Goal: Information Seeking & Learning: Learn about a topic

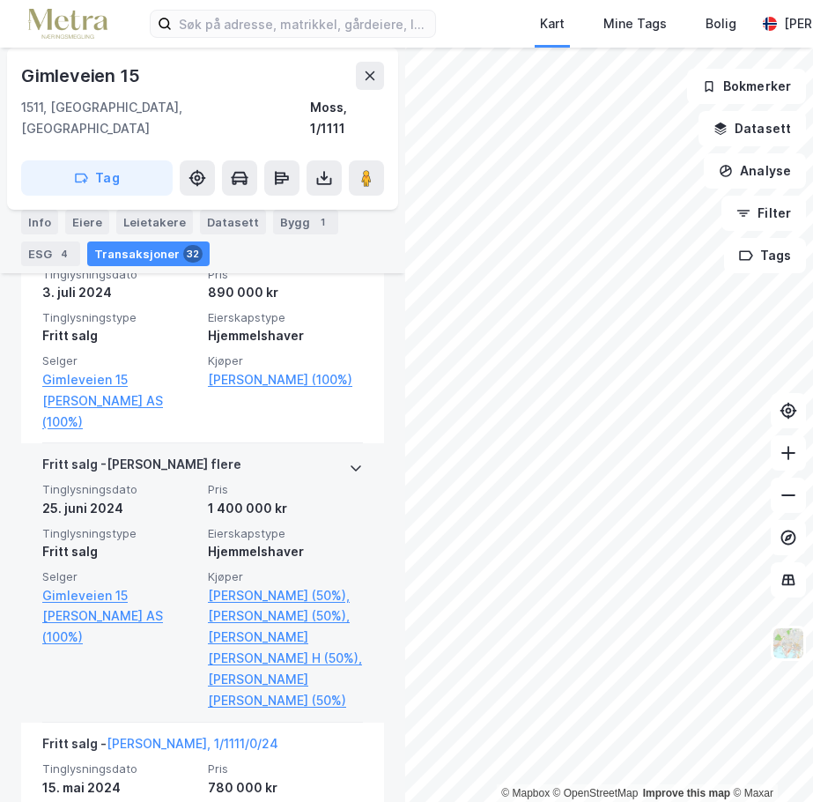
scroll to position [2263, 0]
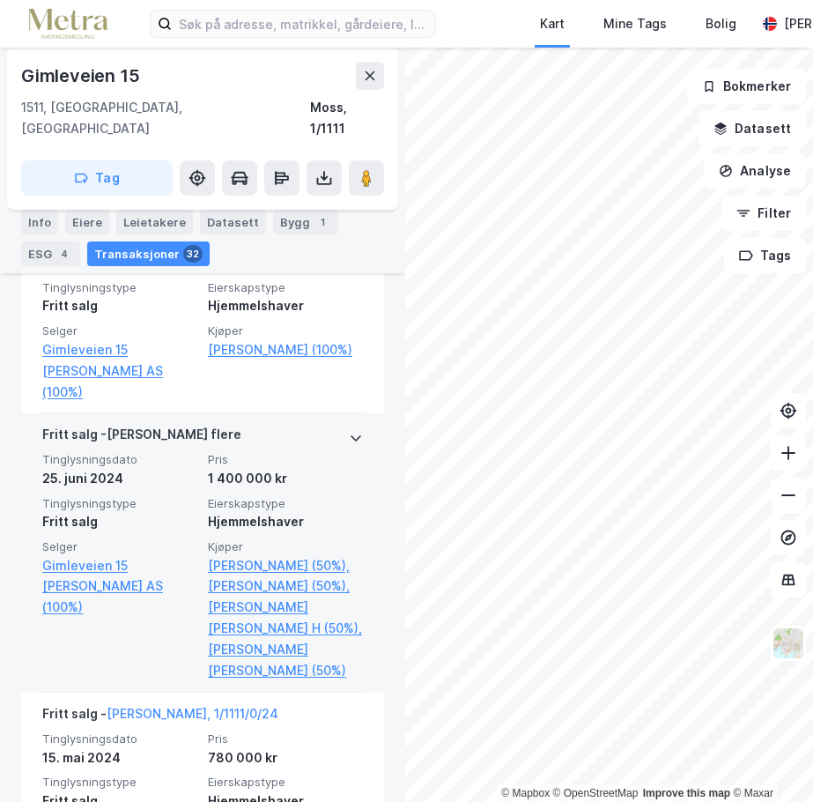
click at [349, 424] on div at bounding box center [356, 438] width 14 height 28
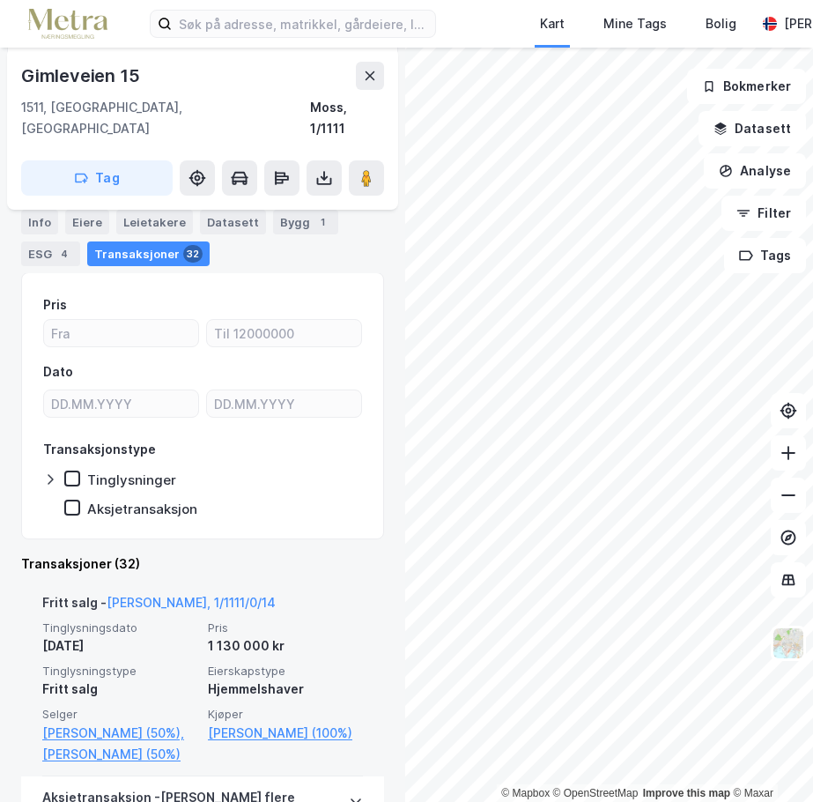
scroll to position [279, 0]
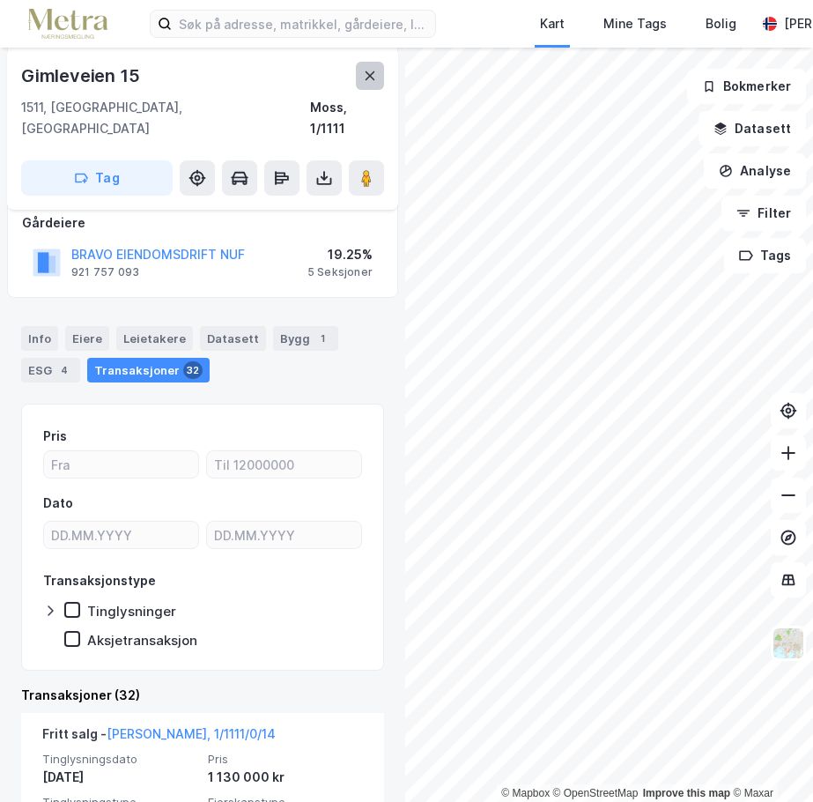
click at [377, 82] on button at bounding box center [370, 76] width 28 height 28
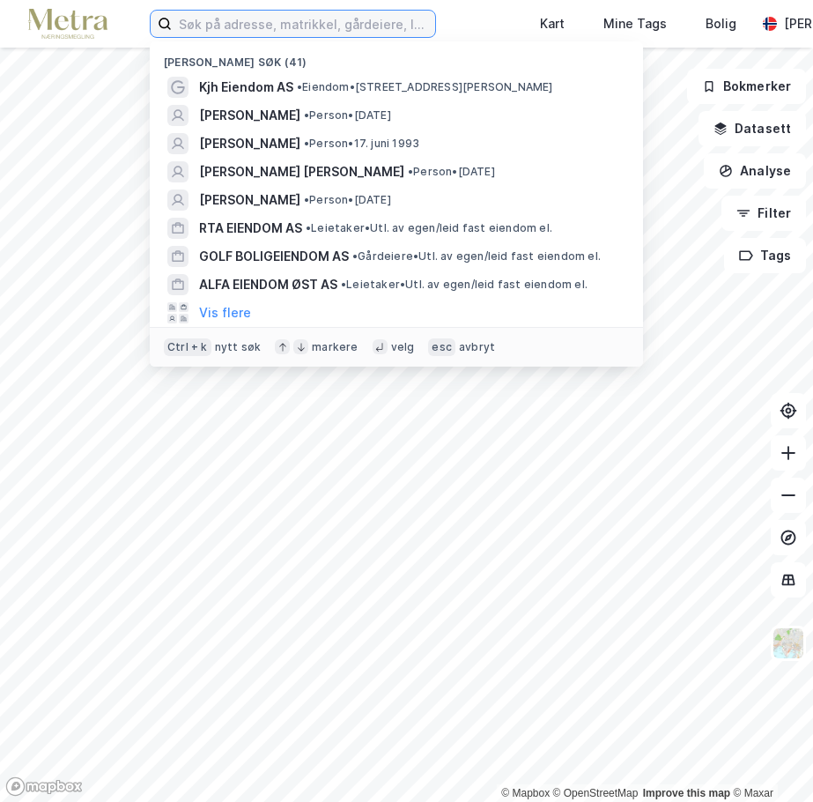
click at [224, 29] on input at bounding box center [304, 24] width 264 height 26
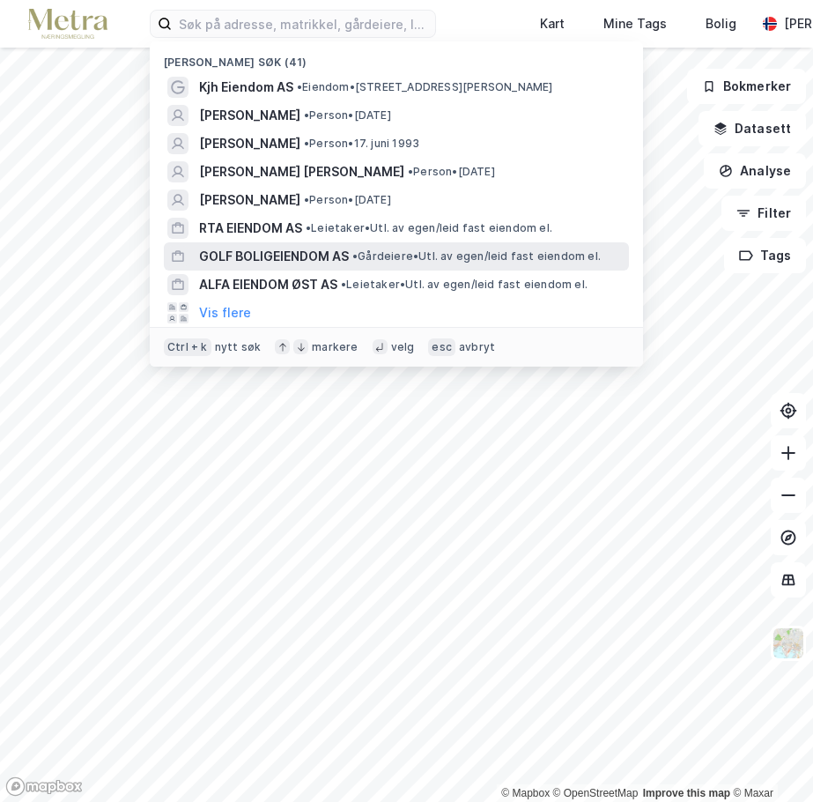
click at [301, 261] on span "GOLF BOLIGEIENDOM AS" at bounding box center [274, 256] width 150 height 21
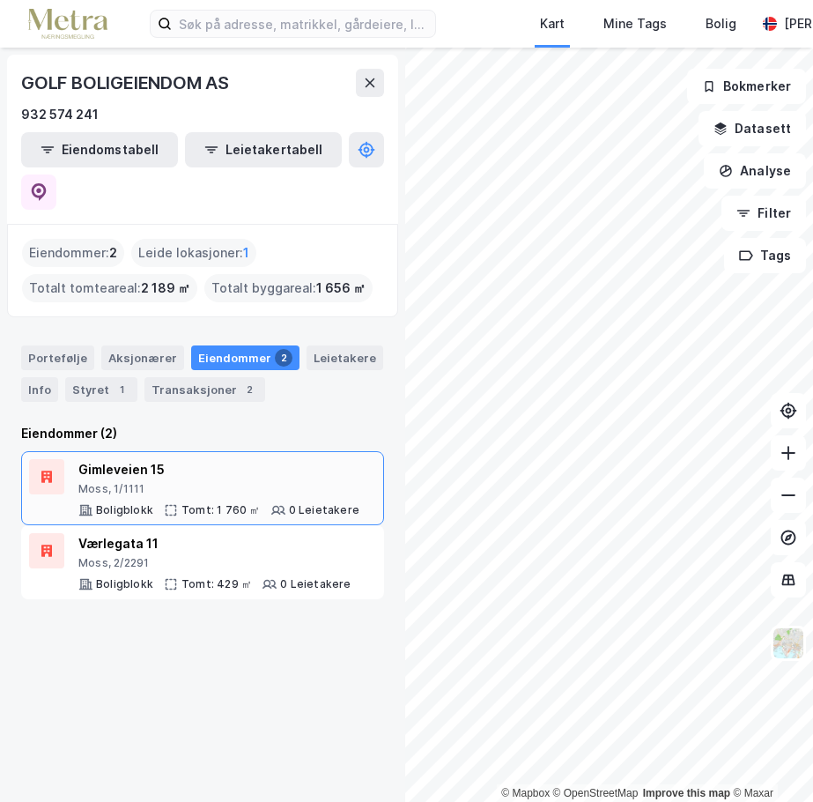
click at [187, 459] on div "Gimleveien 15" at bounding box center [218, 469] width 281 height 21
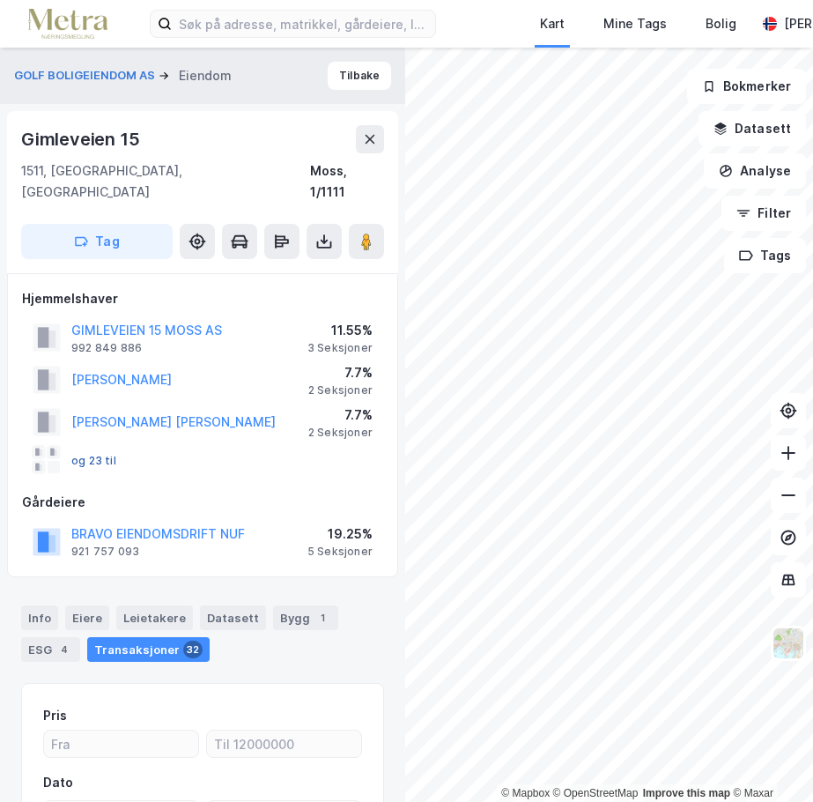
click at [0, 0] on button "og 23 til" at bounding box center [0, 0] width 0 height 0
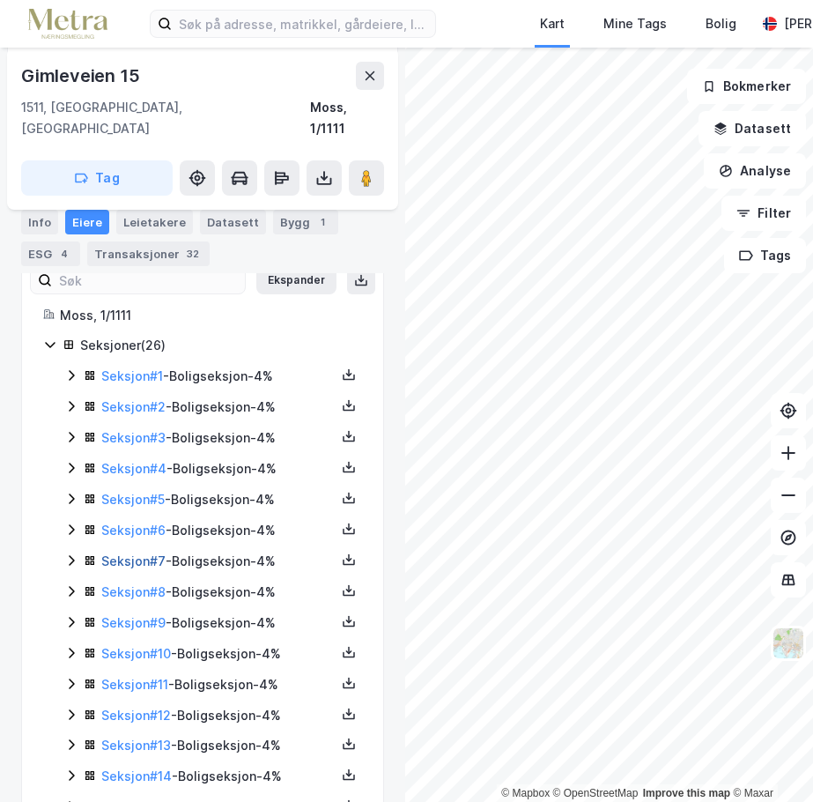
scroll to position [341, 0]
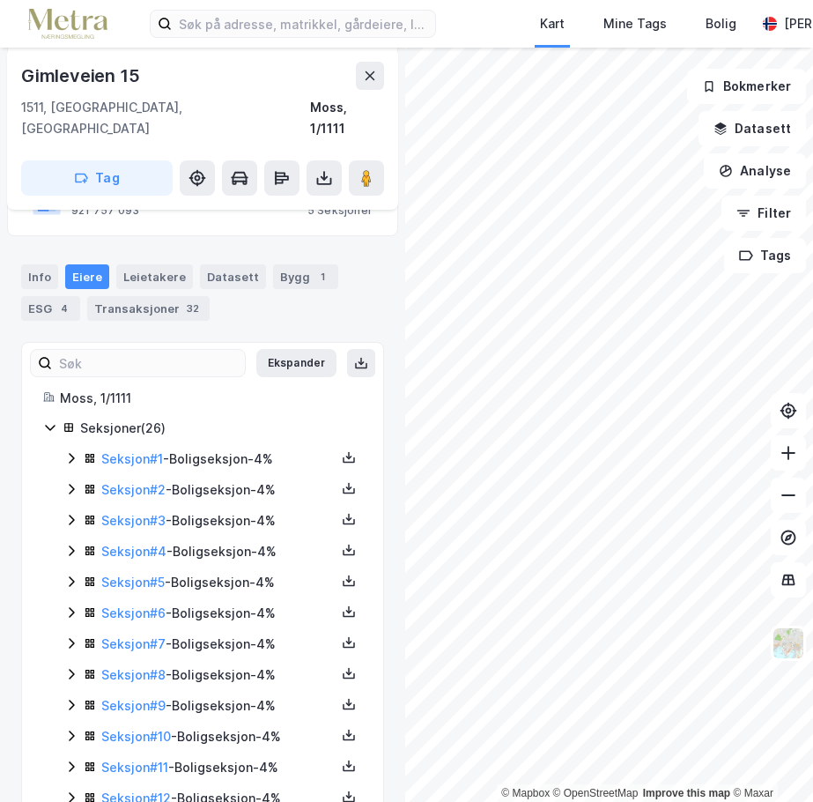
click at [107, 418] on div "Seksjoner ( 26 )" at bounding box center [221, 428] width 282 height 21
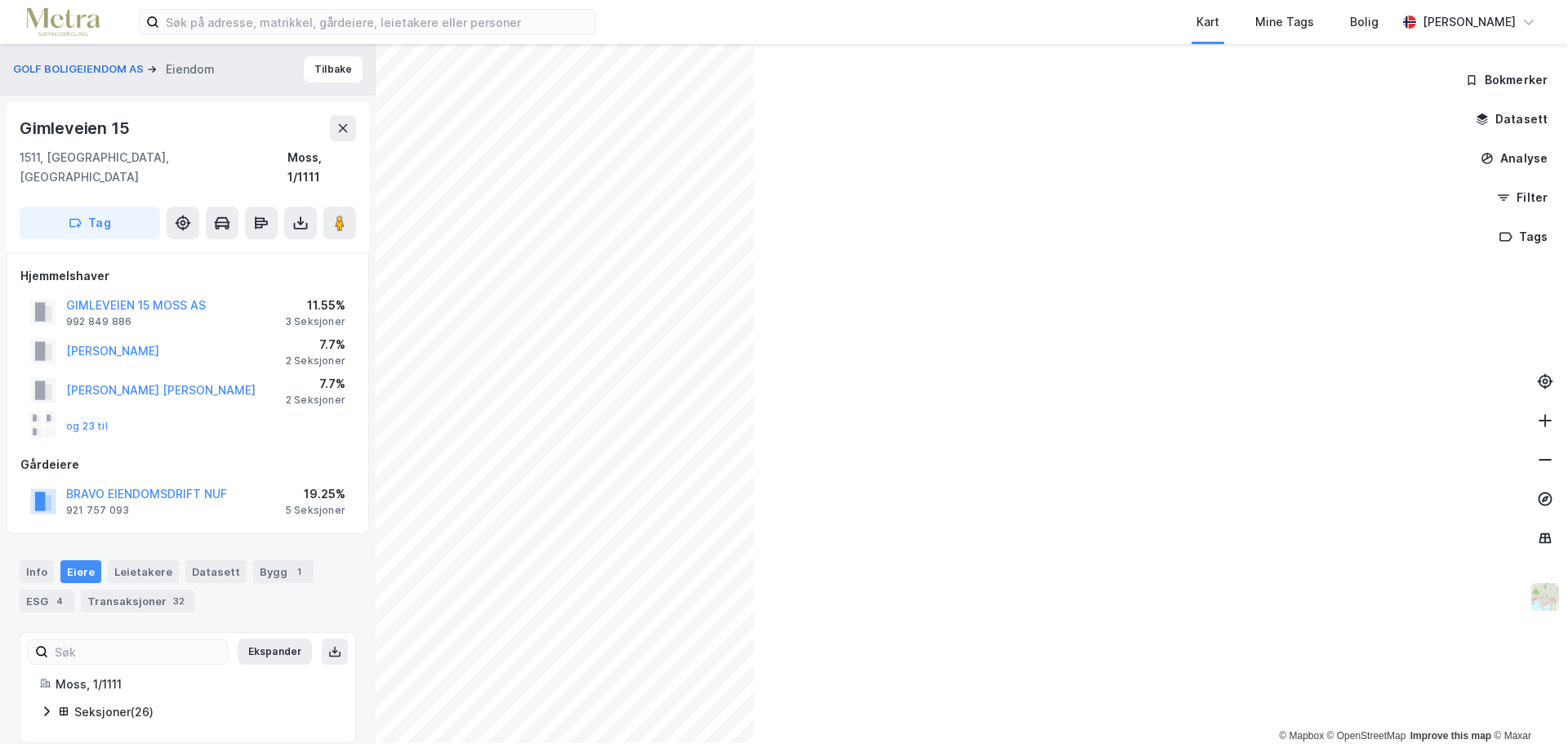
scroll to position [0, 0]
